Goal: Task Accomplishment & Management: Manage account settings

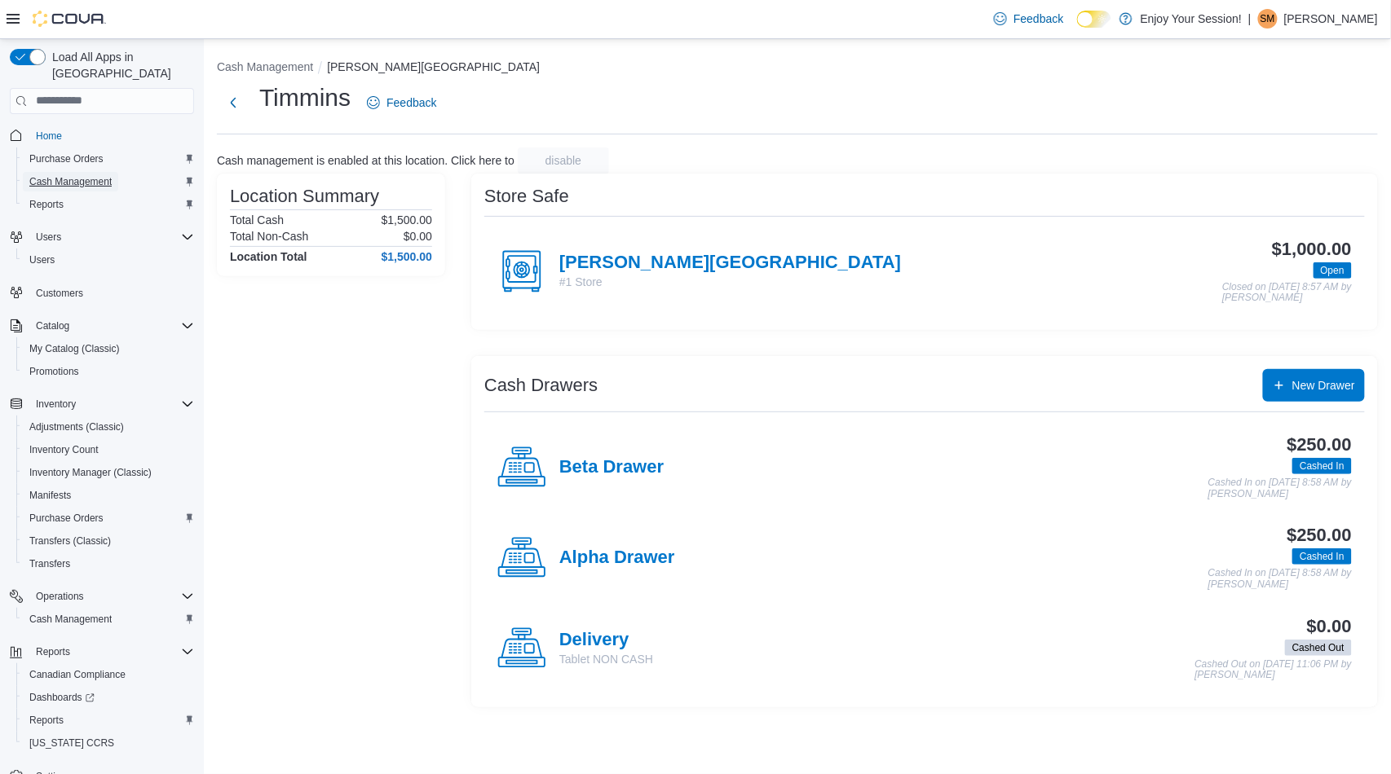
click at [85, 175] on span "Cash Management" at bounding box center [70, 181] width 82 height 13
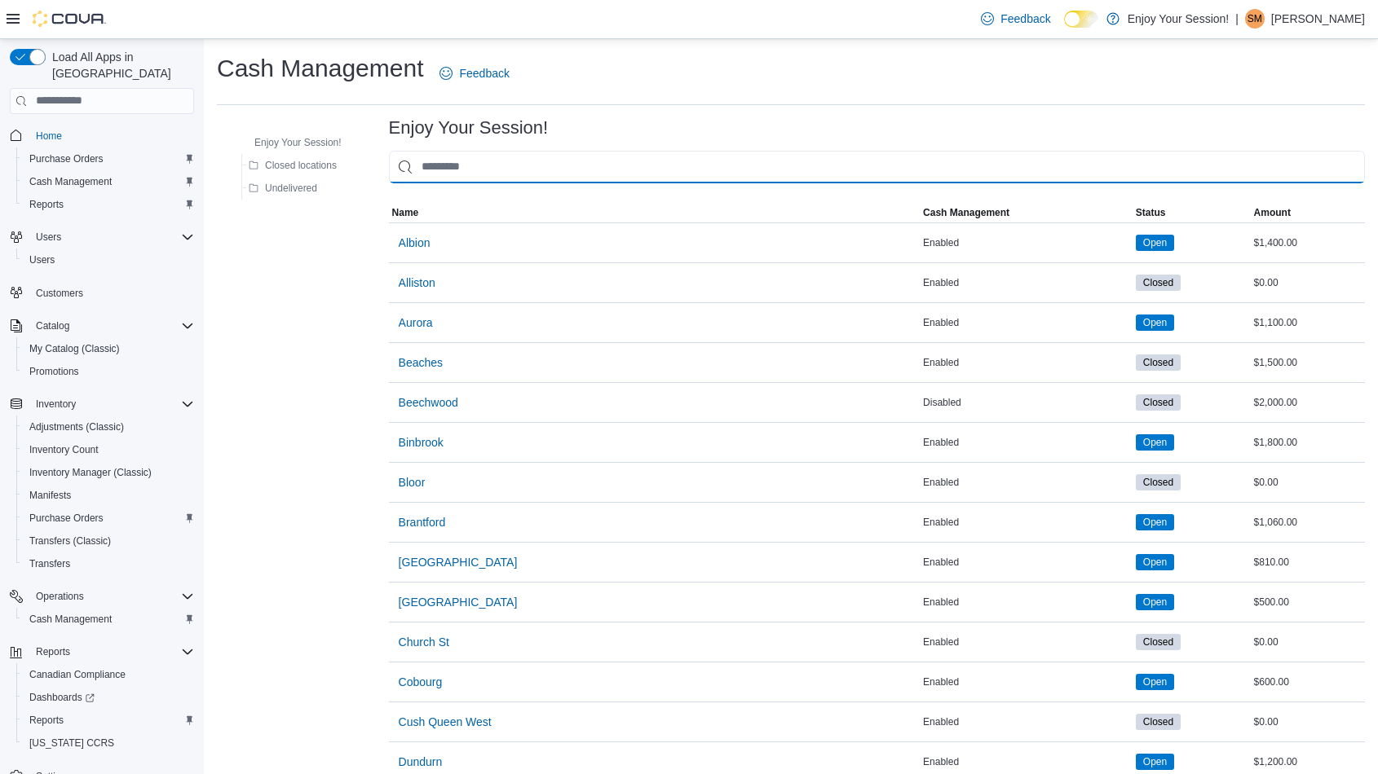
click at [638, 175] on input "This is a search bar. As you type, the results lower in the page will automatic…" at bounding box center [877, 167] width 976 height 33
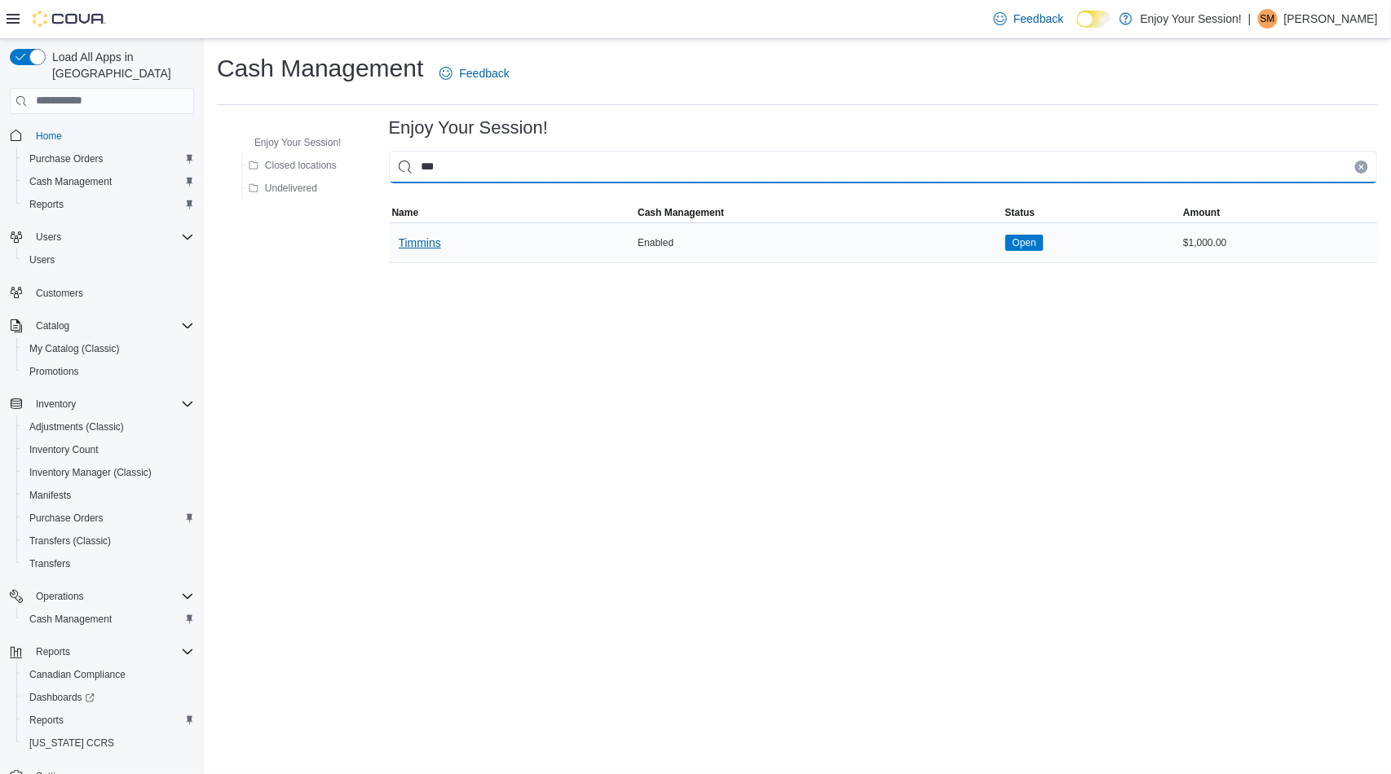
type input "***"
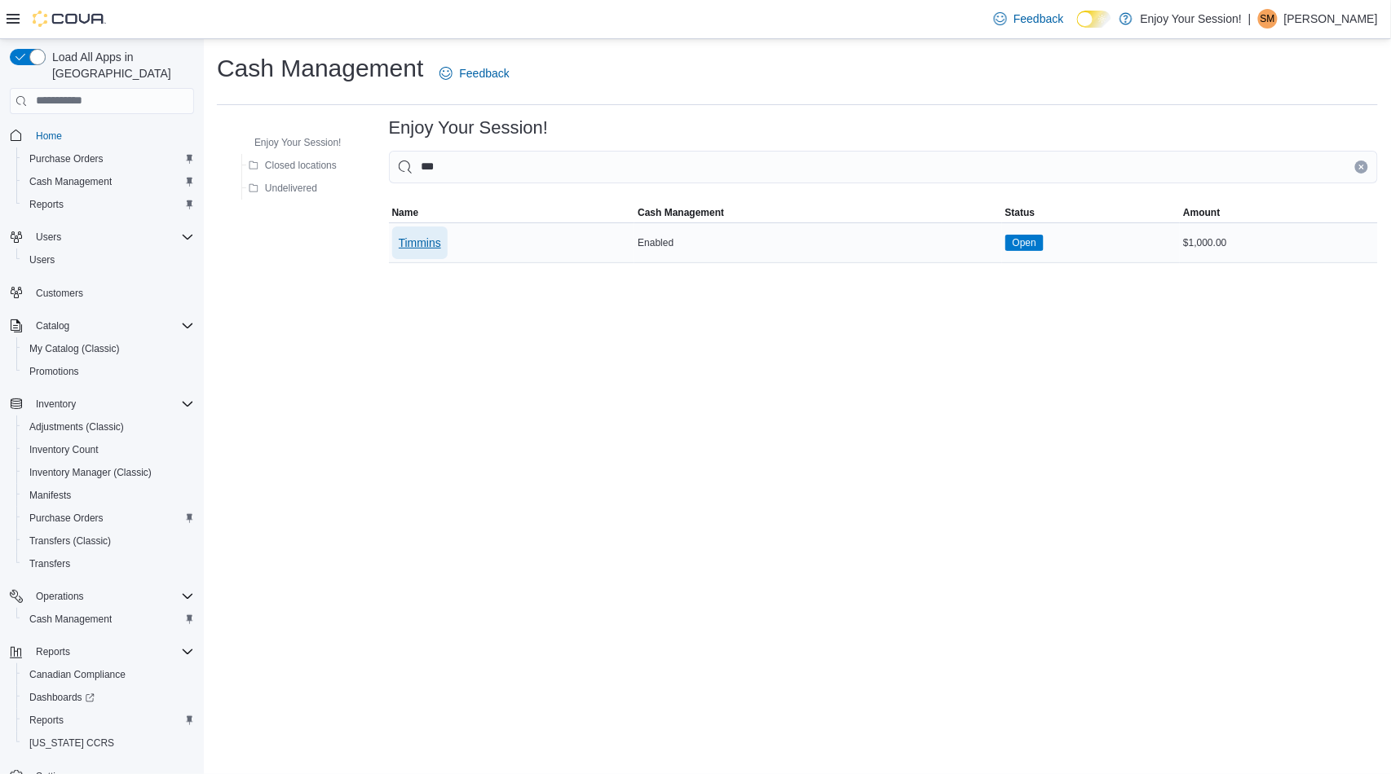
click at [420, 246] on span "Timmins" at bounding box center [420, 243] width 42 height 16
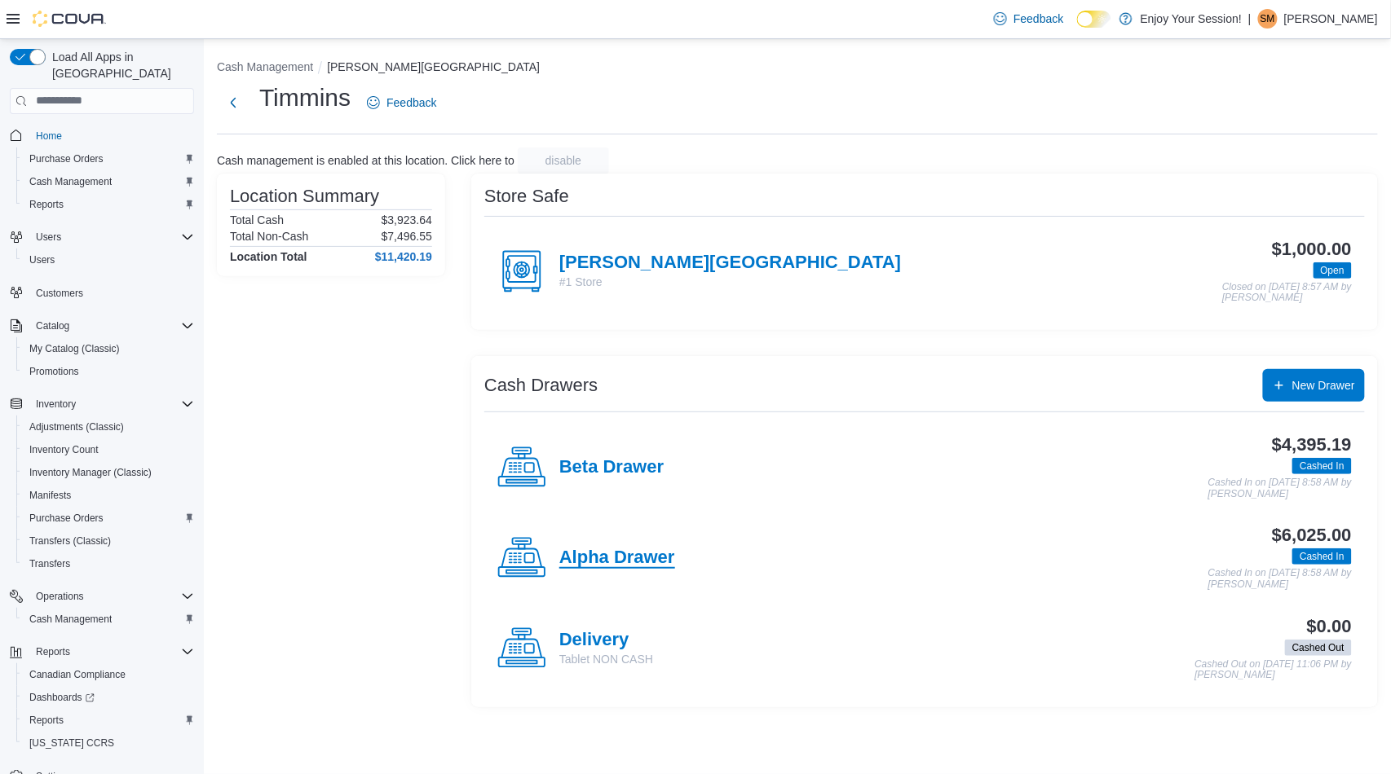
click at [628, 555] on h4 "Alpha Drawer" at bounding box center [617, 558] width 116 height 21
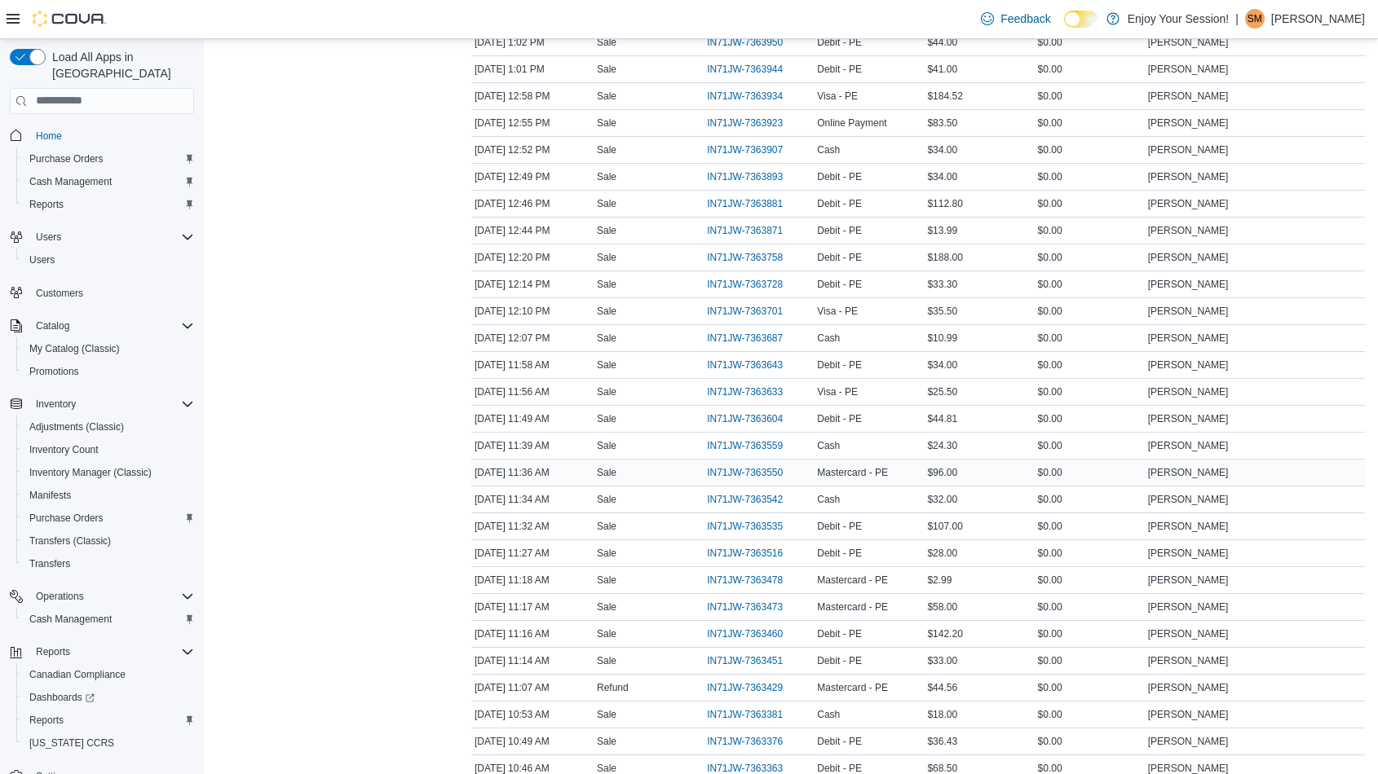
scroll to position [2369, 0]
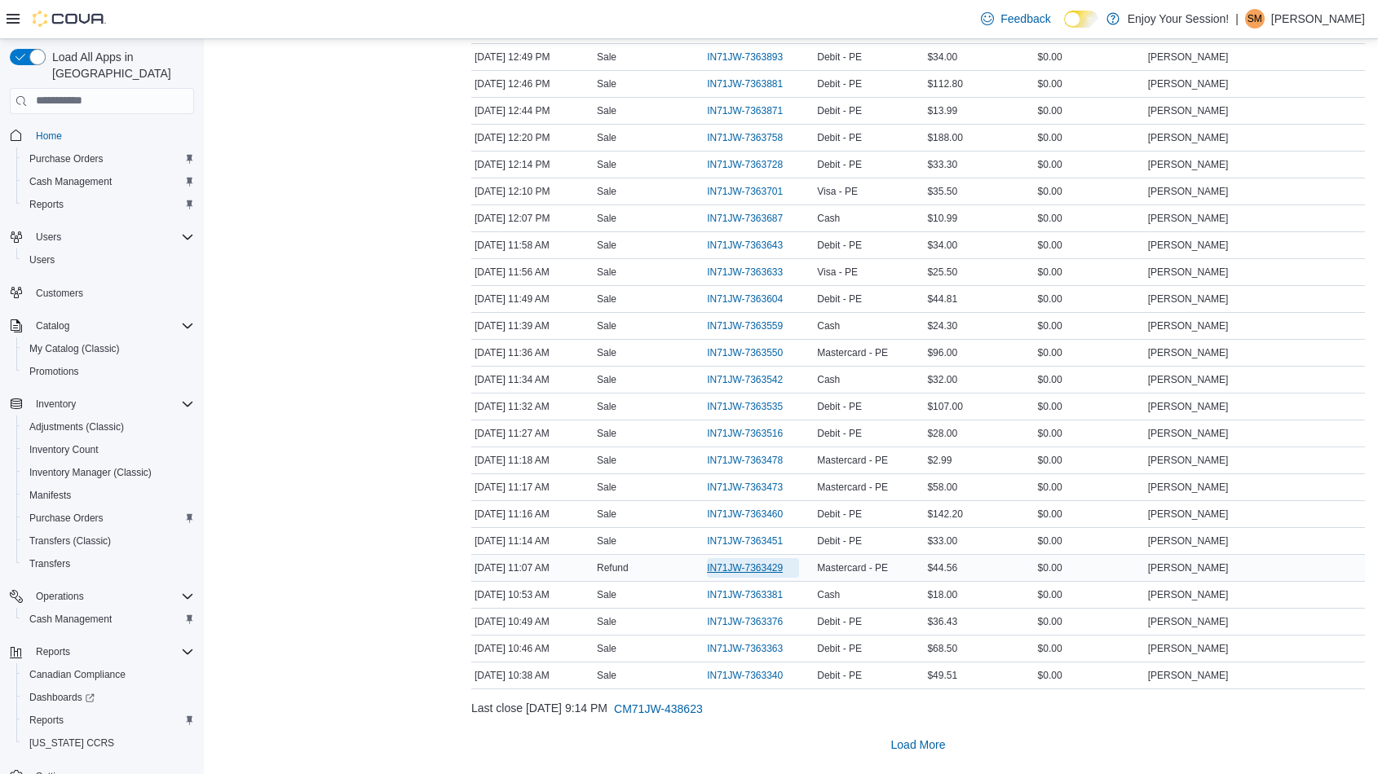
click at [751, 567] on span "IN71JW-7363429" at bounding box center [745, 568] width 76 height 13
